Goal: Task Accomplishment & Management: Manage account settings

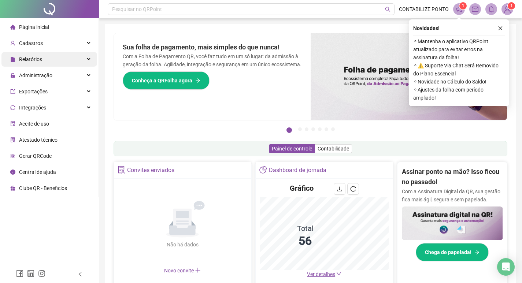
click at [79, 59] on div "Relatórios" at bounding box center [49, 59] width 96 height 15
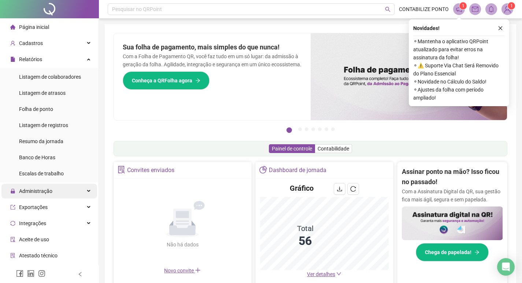
click at [88, 191] on icon at bounding box center [90, 191] width 4 height 0
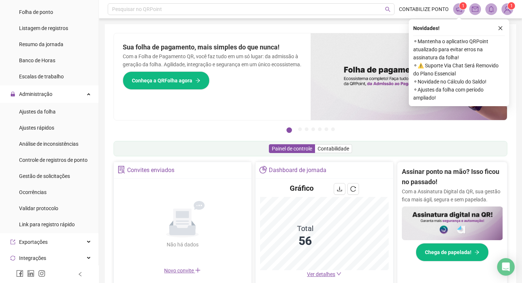
scroll to position [110, 0]
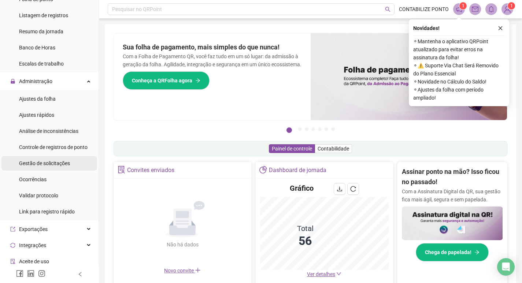
click at [20, 161] on span "Gestão de solicitações" at bounding box center [44, 163] width 51 height 6
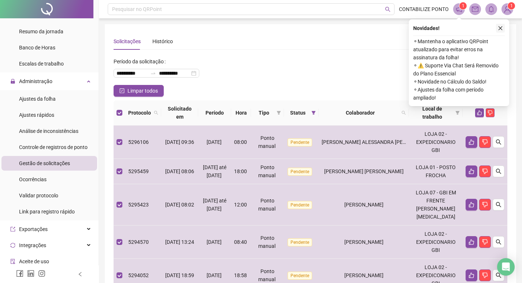
click at [502, 29] on icon "close" at bounding box center [500, 28] width 5 height 5
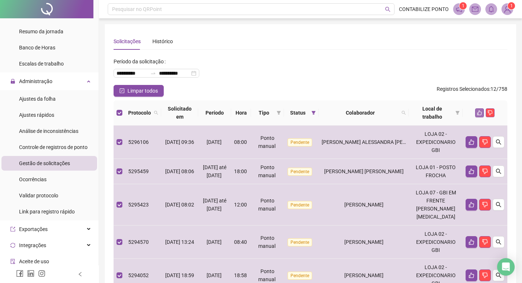
click at [479, 110] on icon "like" at bounding box center [479, 112] width 5 height 5
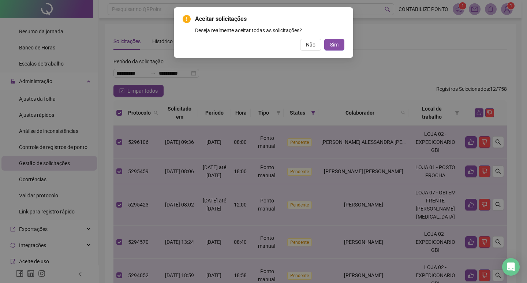
click at [324, 39] on button "Sim" at bounding box center [334, 45] width 20 height 12
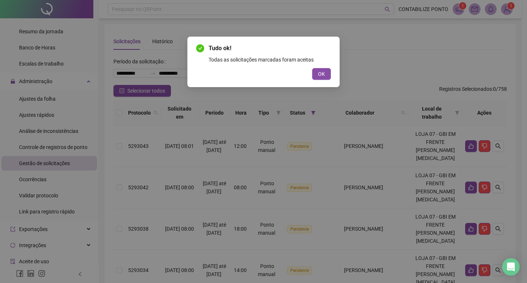
click at [312, 68] on button "OK" at bounding box center [321, 74] width 19 height 12
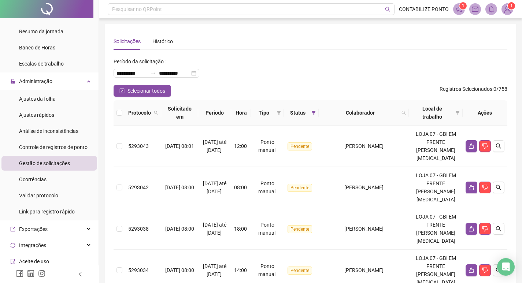
click at [123, 113] on th at bounding box center [120, 112] width 12 height 25
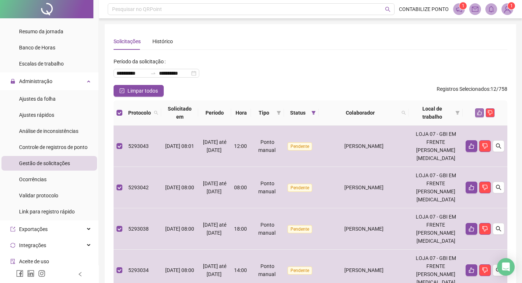
click at [481, 110] on button "button" at bounding box center [479, 112] width 9 height 9
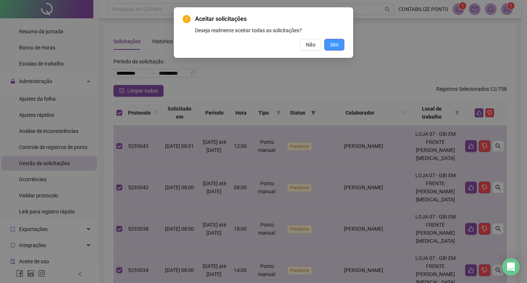
click at [335, 45] on span "Sim" at bounding box center [334, 45] width 8 height 8
